Goal: Task Accomplishment & Management: Use online tool/utility

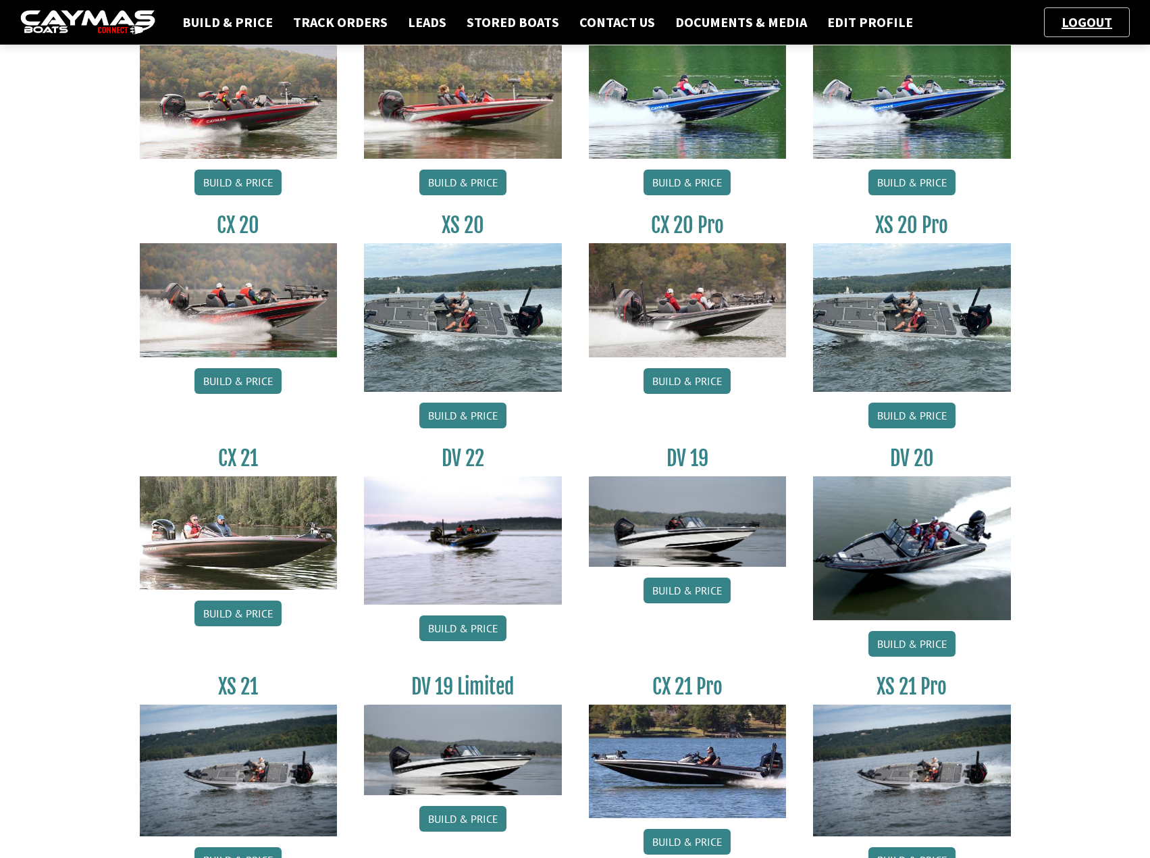
scroll to position [779, 0]
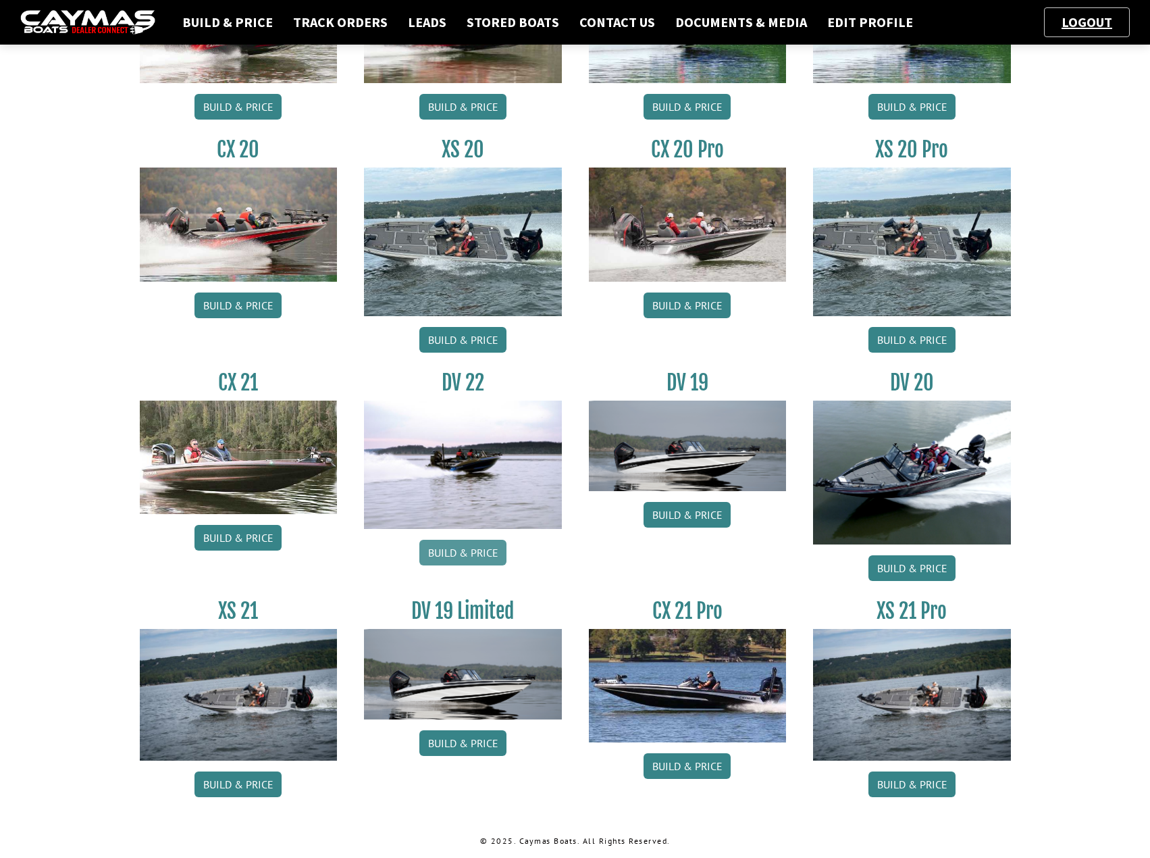
click at [475, 554] on link "Build & Price" at bounding box center [462, 553] width 87 height 26
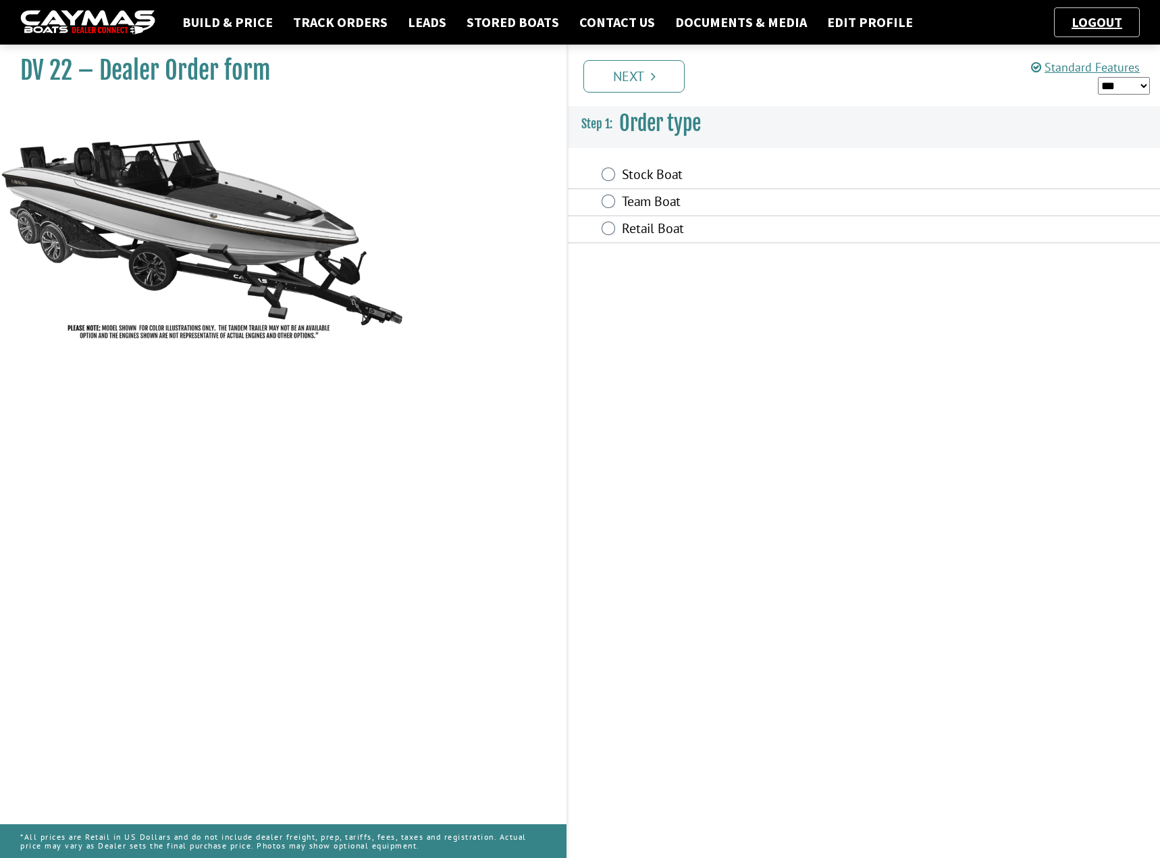
click at [644, 175] on label "Stock Boat" at bounding box center [783, 176] width 323 height 20
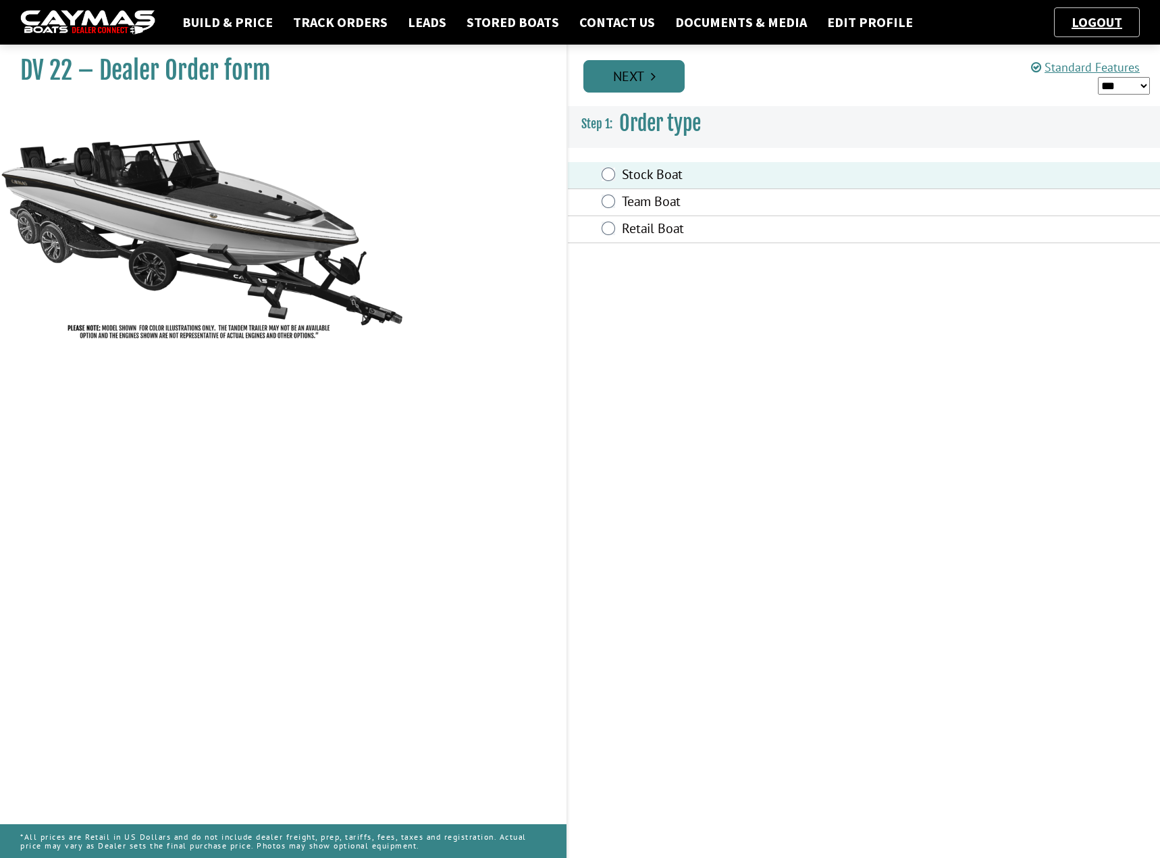
click at [658, 75] on link "Next" at bounding box center [633, 76] width 101 height 32
